Goal: Find specific page/section: Find specific page/section

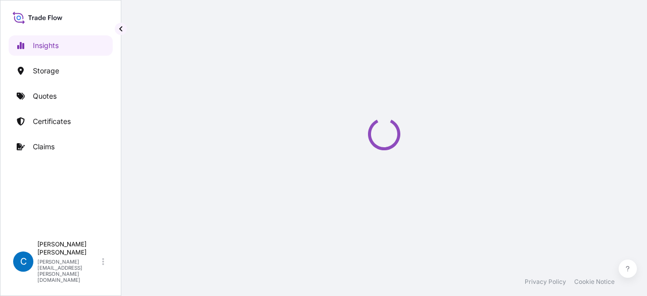
select select "2025"
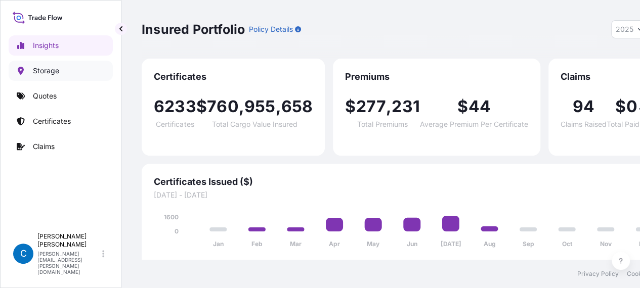
click at [66, 70] on link "Storage" at bounding box center [61, 71] width 104 height 20
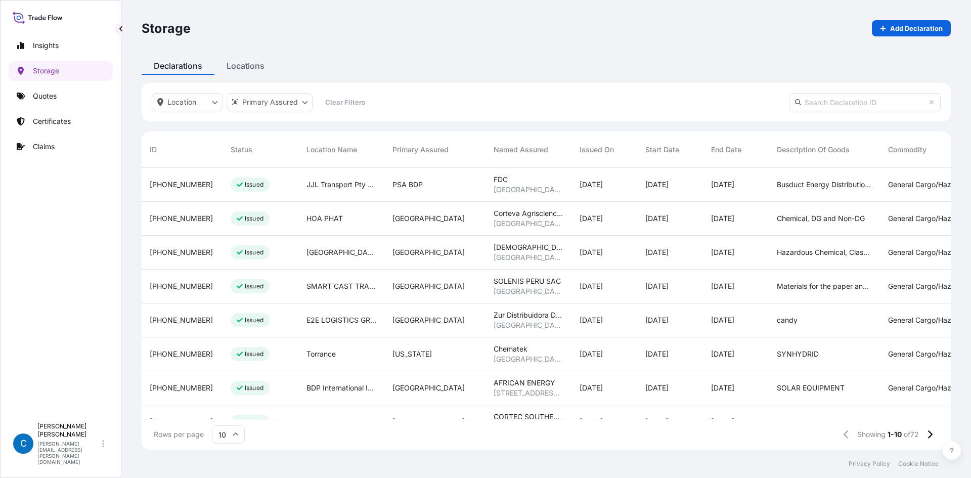
scroll to position [280, 801]
click at [280, 97] on html "Insights Storage Quotes Certificates Claims C [PERSON_NAME] [PERSON_NAME][EMAIL…" at bounding box center [485, 283] width 971 height 566
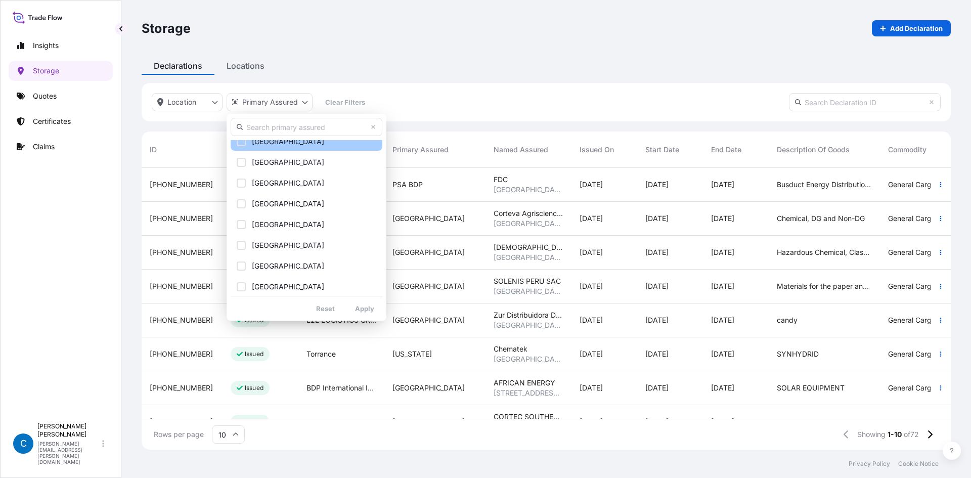
scroll to position [354, 0]
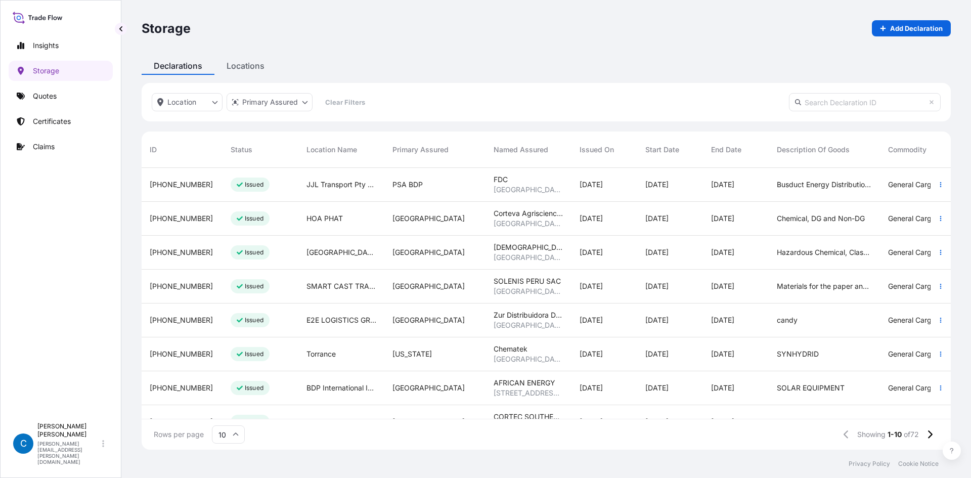
click at [208, 105] on html "Insights Storage Quotes Certificates Claims C [PERSON_NAME] [PERSON_NAME][EMAIL…" at bounding box center [485, 283] width 971 height 566
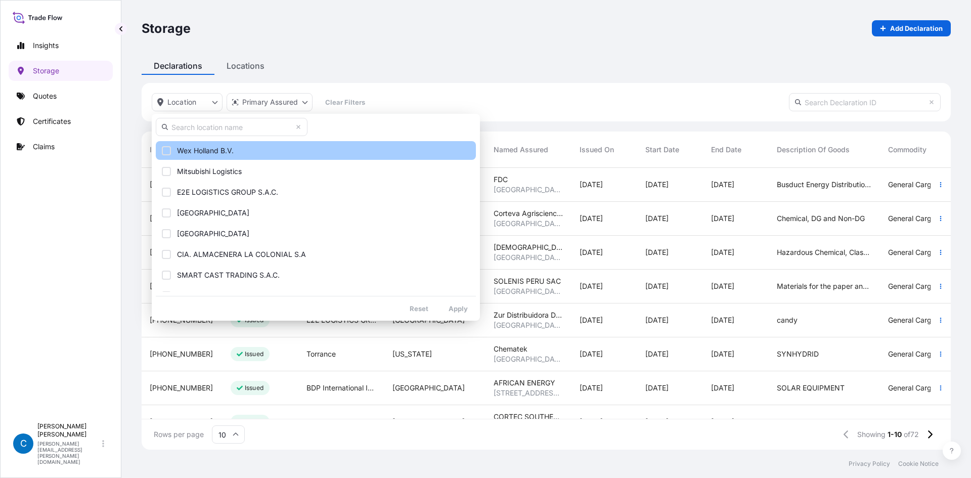
scroll to position [404, 0]
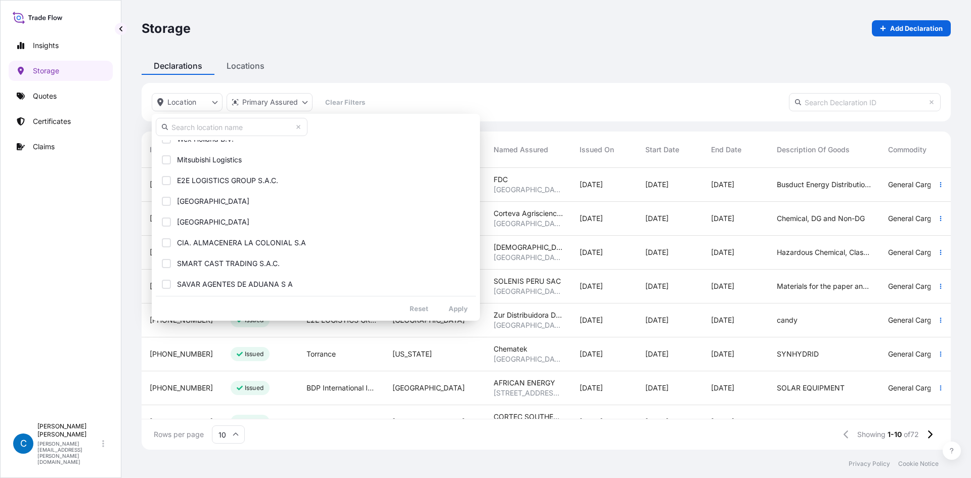
click at [233, 130] on input "text" at bounding box center [232, 127] width 152 height 18
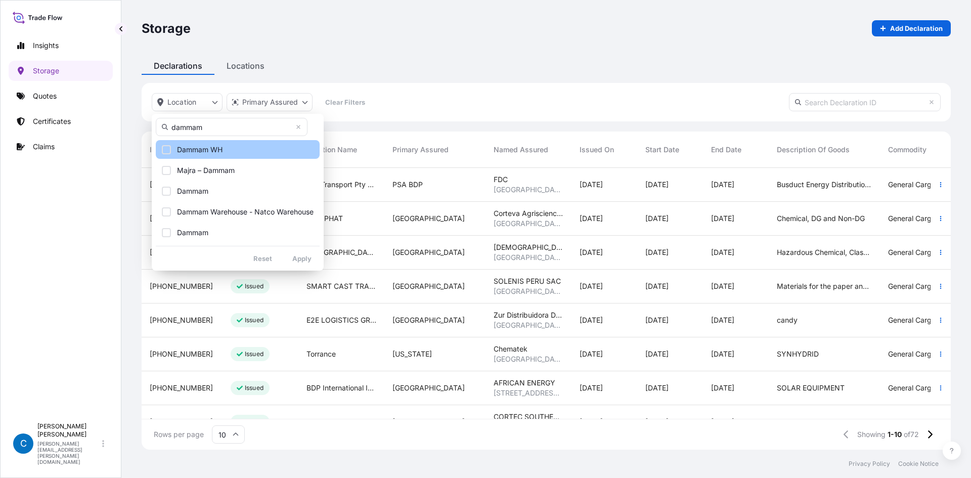
type input "dammam"
click at [223, 150] on button "Dammam WH" at bounding box center [238, 149] width 164 height 19
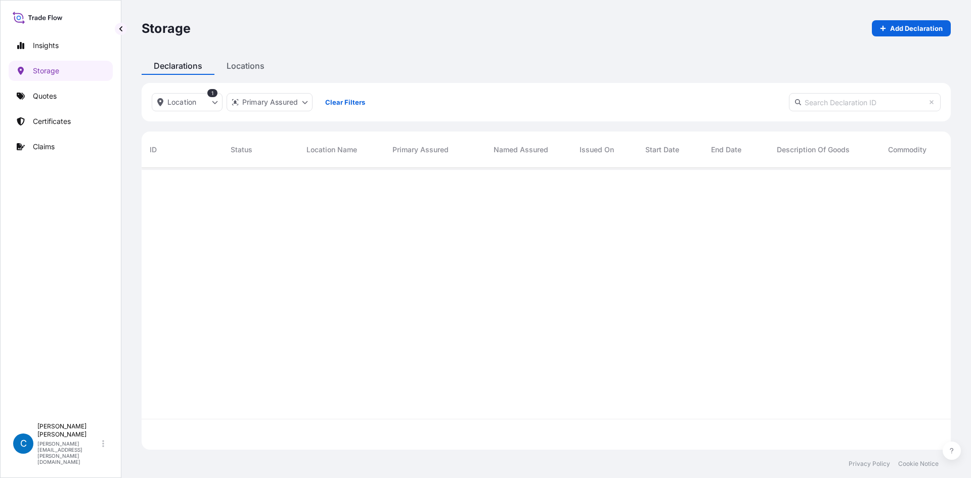
scroll to position [310, 801]
click at [251, 60] on div "Storage Add Declaration Declarations Locations Location 1 Primary Assured Clear…" at bounding box center [545, 224] width 849 height 449
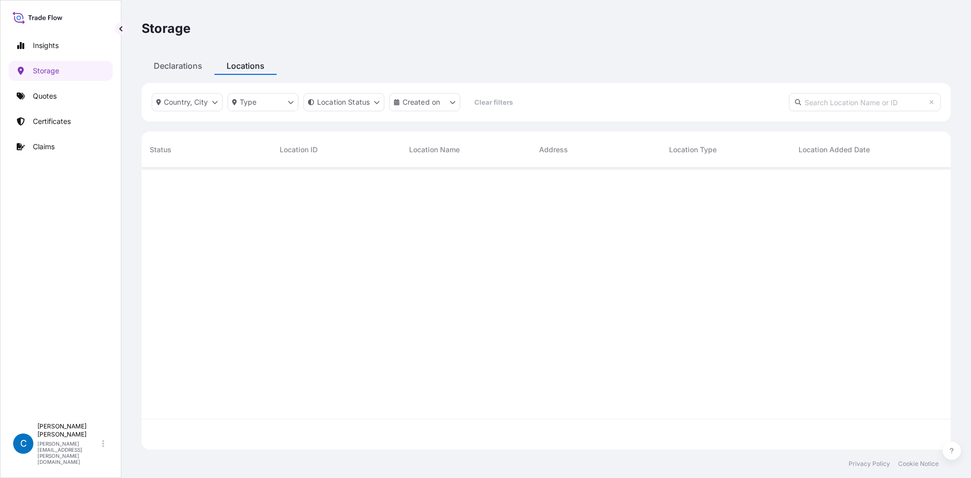
scroll to position [280, 801]
click at [208, 97] on html "Insights Storage Quotes Certificates Claims C [PERSON_NAME] [PERSON_NAME][EMAIL…" at bounding box center [485, 283] width 971 height 566
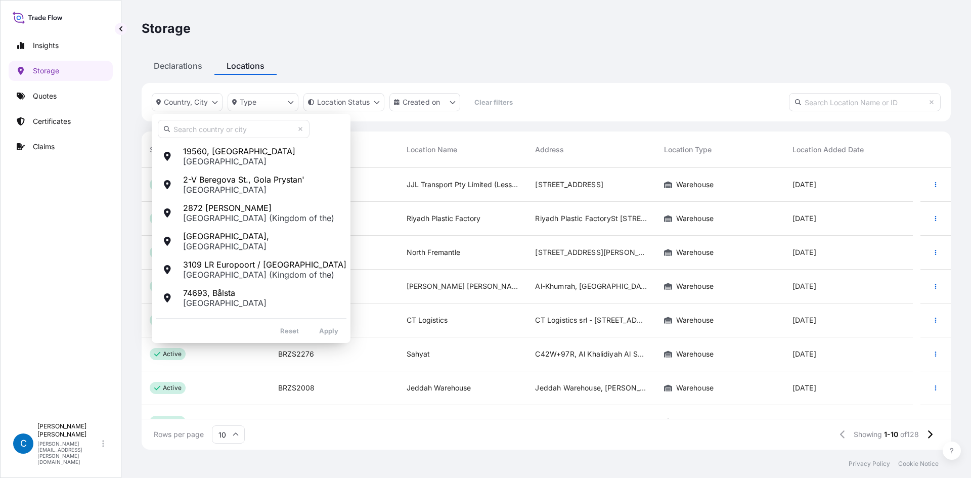
click at [212, 130] on input "text" at bounding box center [234, 129] width 152 height 18
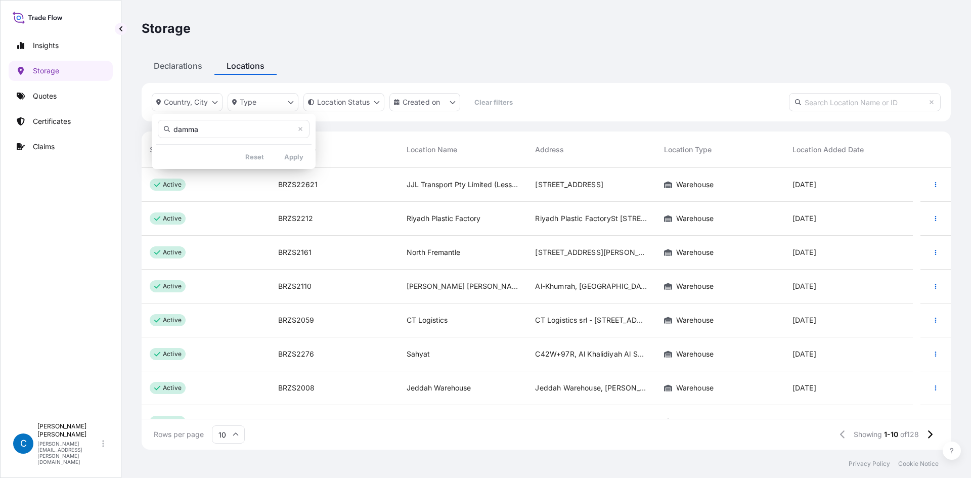
type input "dammam"
click at [617, 295] on html "Insights Storage Quotes Certificates Claims C [PERSON_NAME] [PERSON_NAME][EMAIL…" at bounding box center [485, 283] width 971 height 566
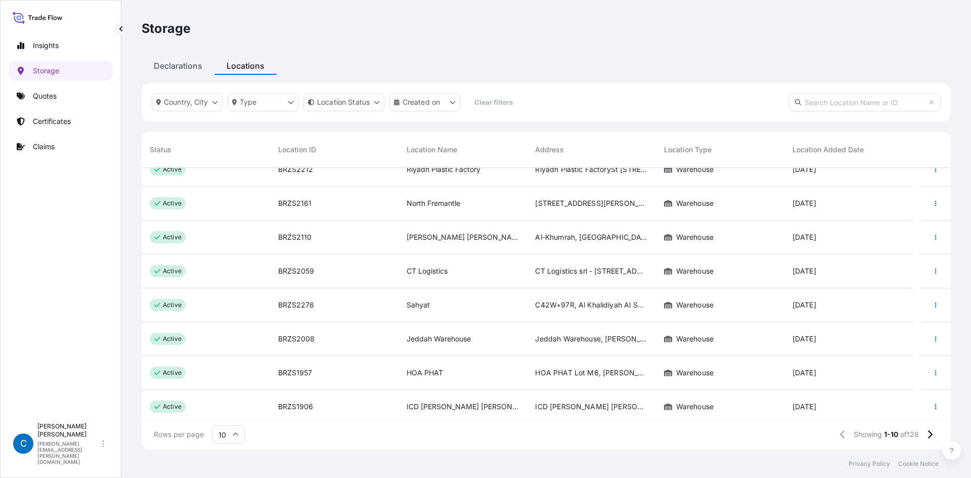
scroll to position [88, 0]
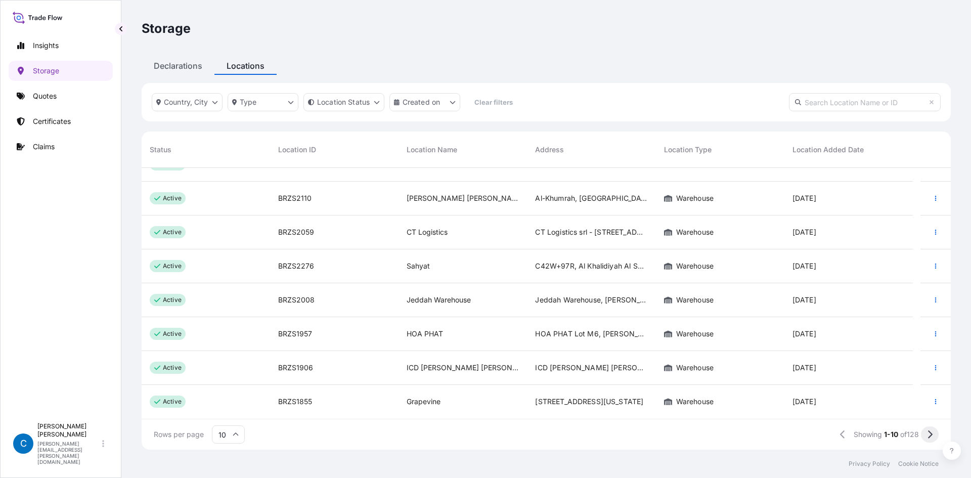
click at [647, 295] on button at bounding box center [930, 434] width 18 height 16
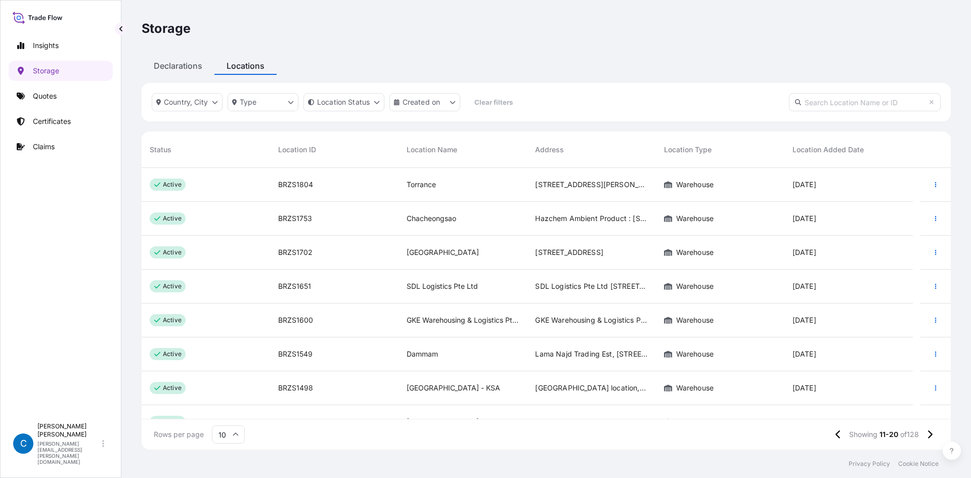
click at [647, 148] on span "Location Added Date" at bounding box center [827, 150] width 71 height 10
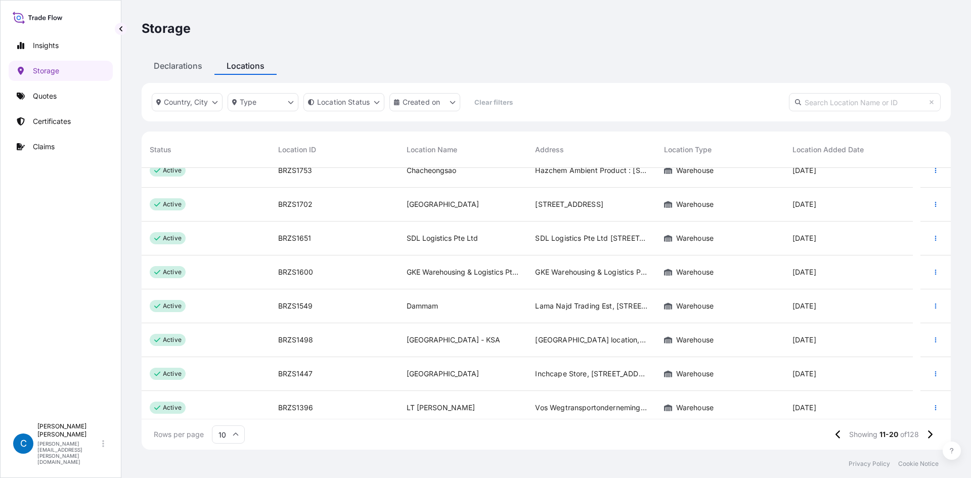
scroll to position [88, 0]
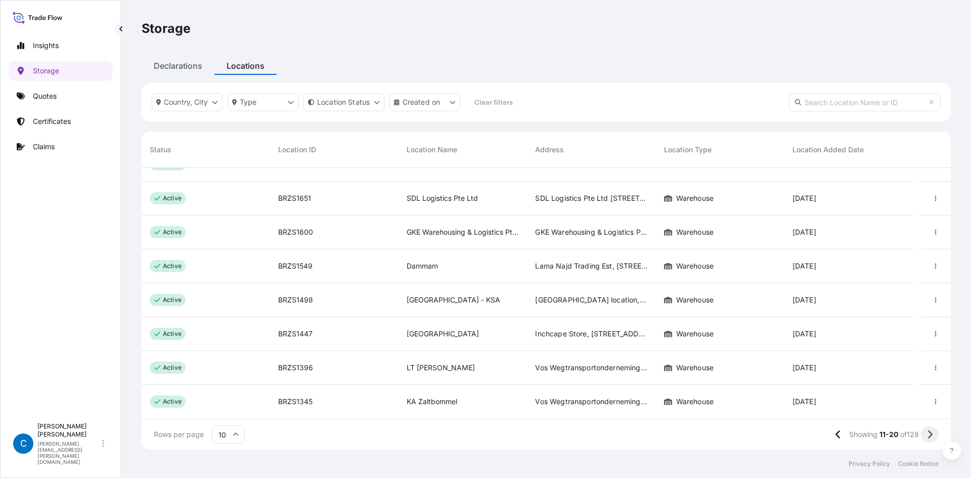
click at [647, 295] on button at bounding box center [930, 434] width 18 height 16
click at [647, 295] on icon at bounding box center [930, 434] width 6 height 9
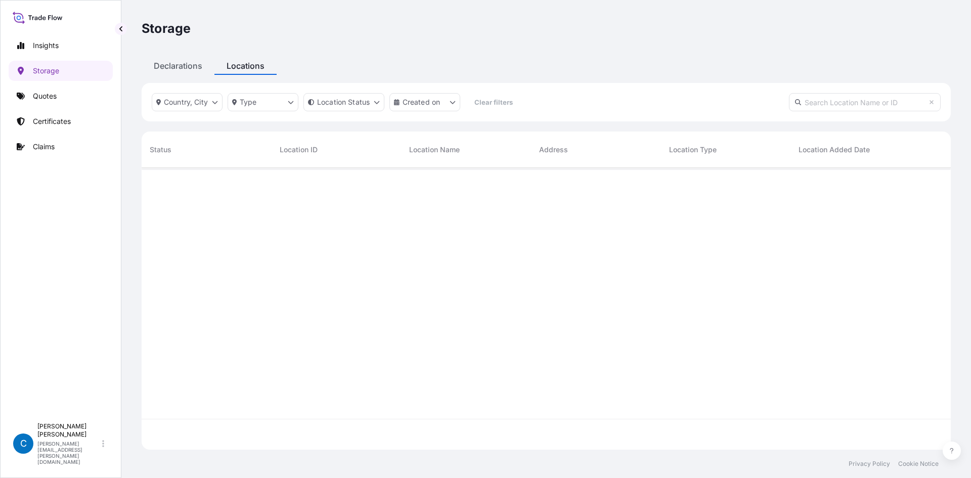
scroll to position [0, 0]
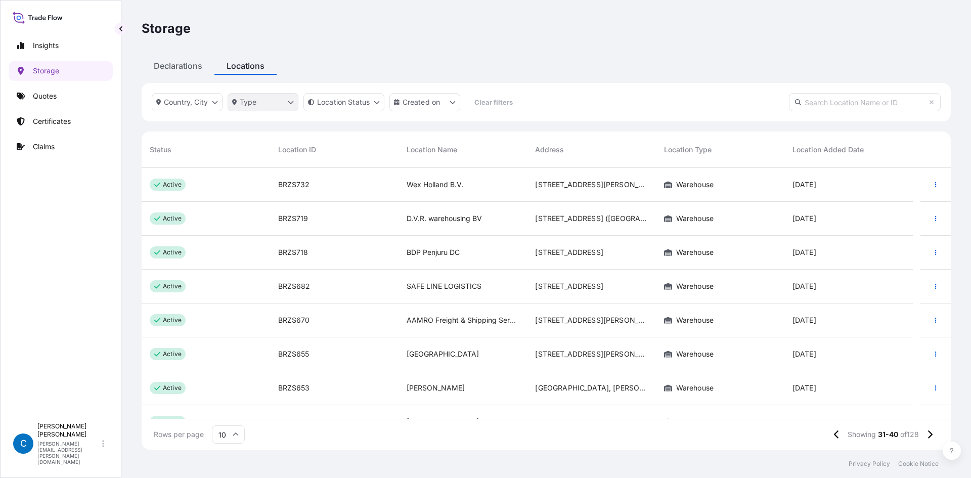
click at [280, 97] on html "Insights Storage Quotes Certificates Claims C [PERSON_NAME] [PERSON_NAME][EMAIL…" at bounding box center [485, 283] width 971 height 566
click at [423, 99] on html "Insights Storage Quotes Certificates Claims C [PERSON_NAME] [PERSON_NAME][EMAIL…" at bounding box center [485, 283] width 971 height 566
click at [423, 99] on p "Created on" at bounding box center [421, 102] width 38 height 10
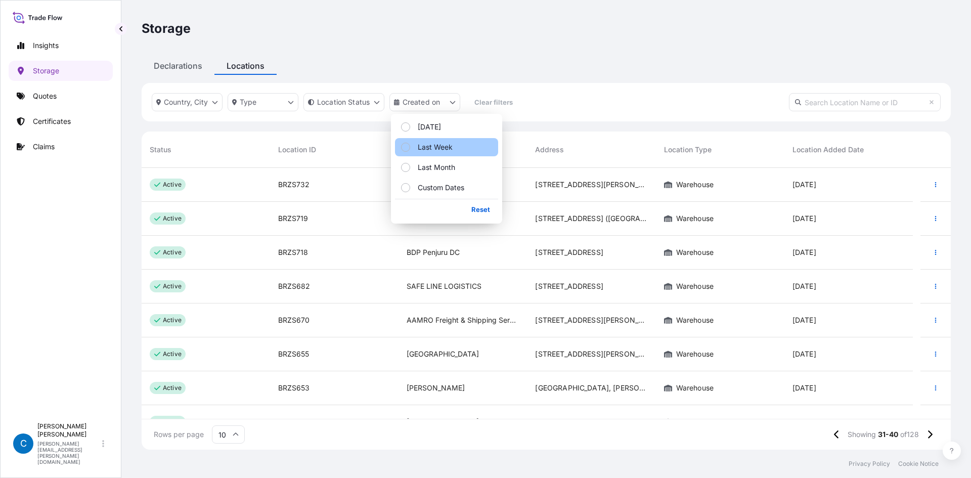
click at [420, 147] on p "Last Week" at bounding box center [435, 147] width 35 height 10
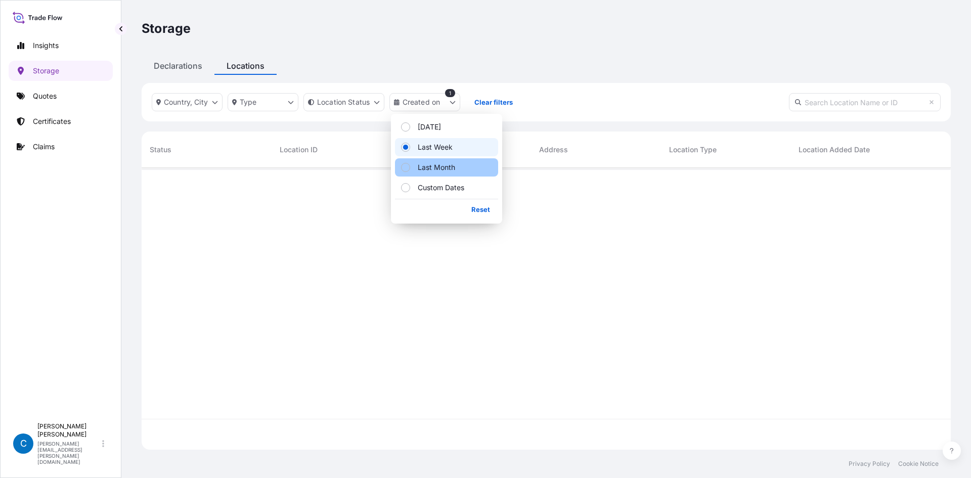
scroll to position [310, 801]
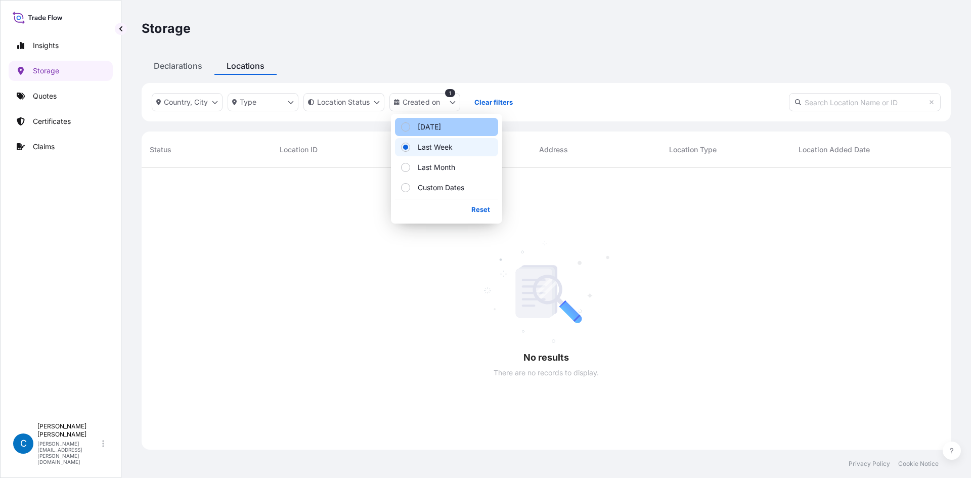
click at [404, 125] on div "Select Option" at bounding box center [405, 126] width 9 height 9
click at [362, 98] on html "Insights Storage Quotes Certificates Claims C [PERSON_NAME] [PERSON_NAME][EMAIL…" at bounding box center [485, 283] width 971 height 566
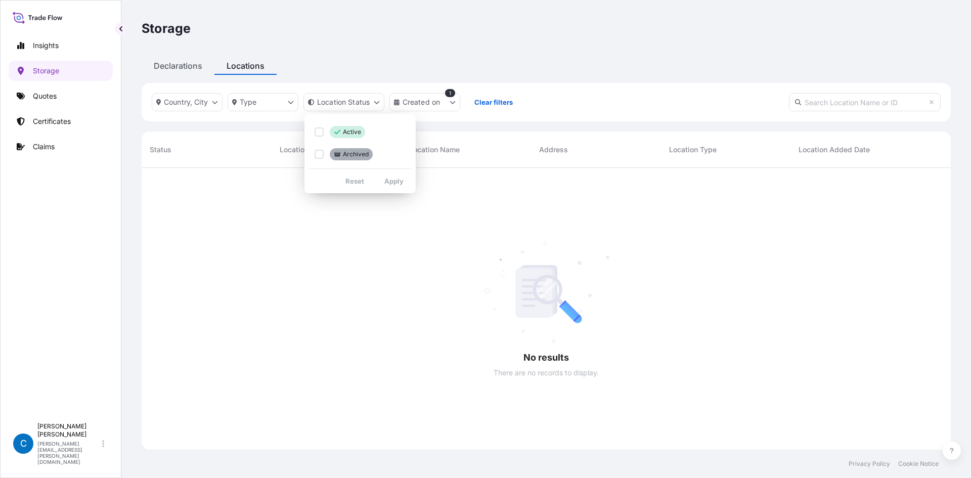
click at [223, 110] on html "Insights Storage Quotes Certificates Claims C [PERSON_NAME] [PERSON_NAME][EMAIL…" at bounding box center [485, 283] width 971 height 566
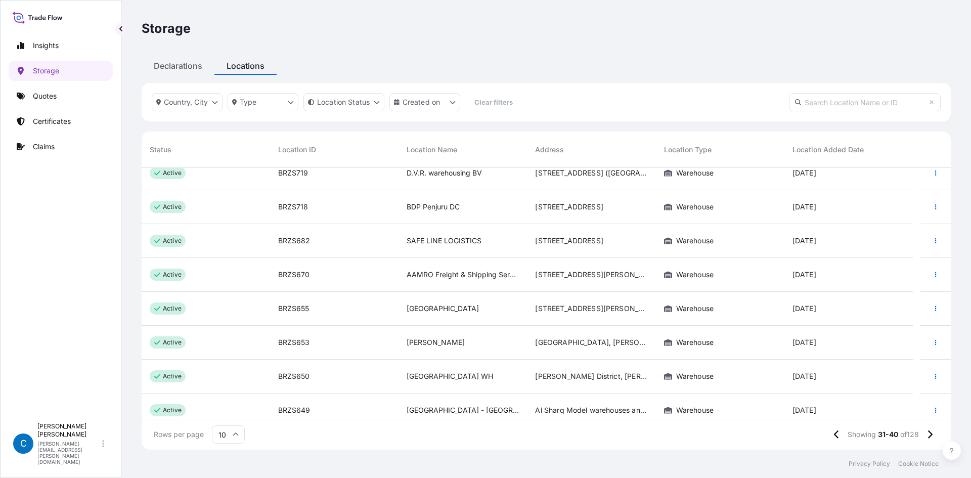
scroll to position [88, 0]
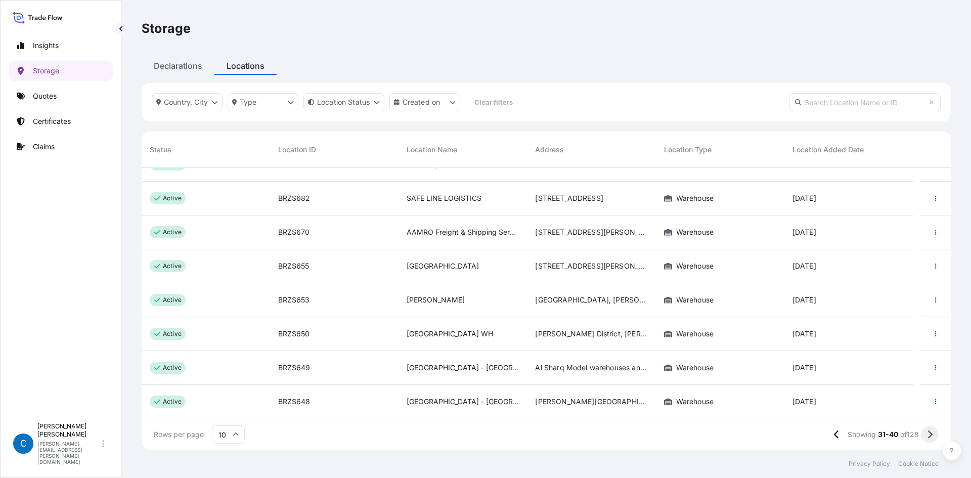
click at [647, 295] on icon at bounding box center [930, 434] width 6 height 9
click at [647, 295] on icon at bounding box center [837, 434] width 6 height 9
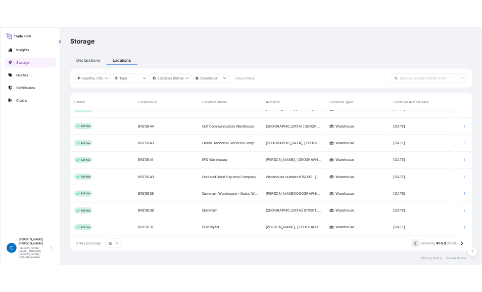
scroll to position [0, 0]
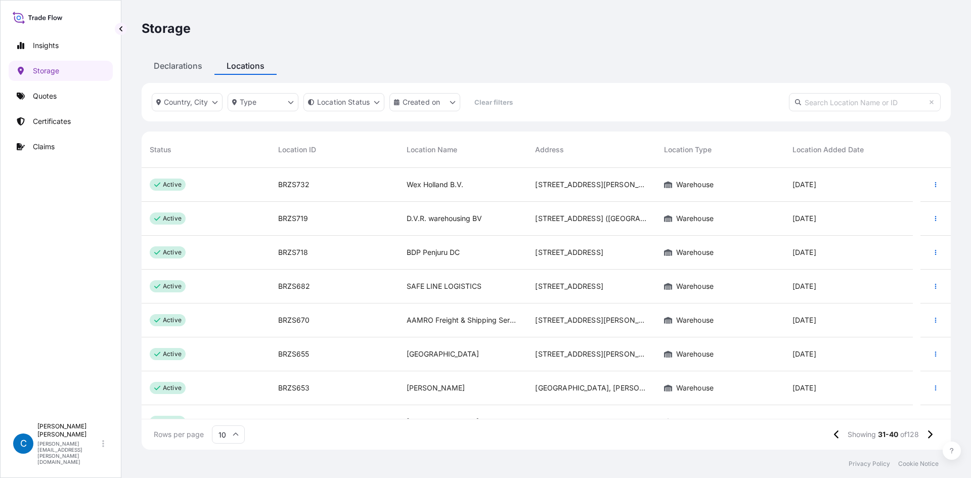
click at [647, 105] on input "text" at bounding box center [865, 102] width 152 height 18
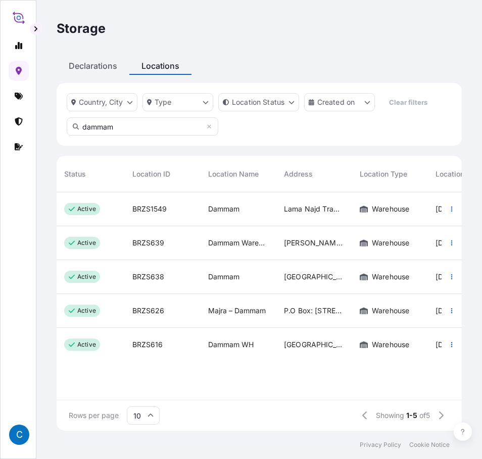
type input "dammam"
